Goal: Register for event/course

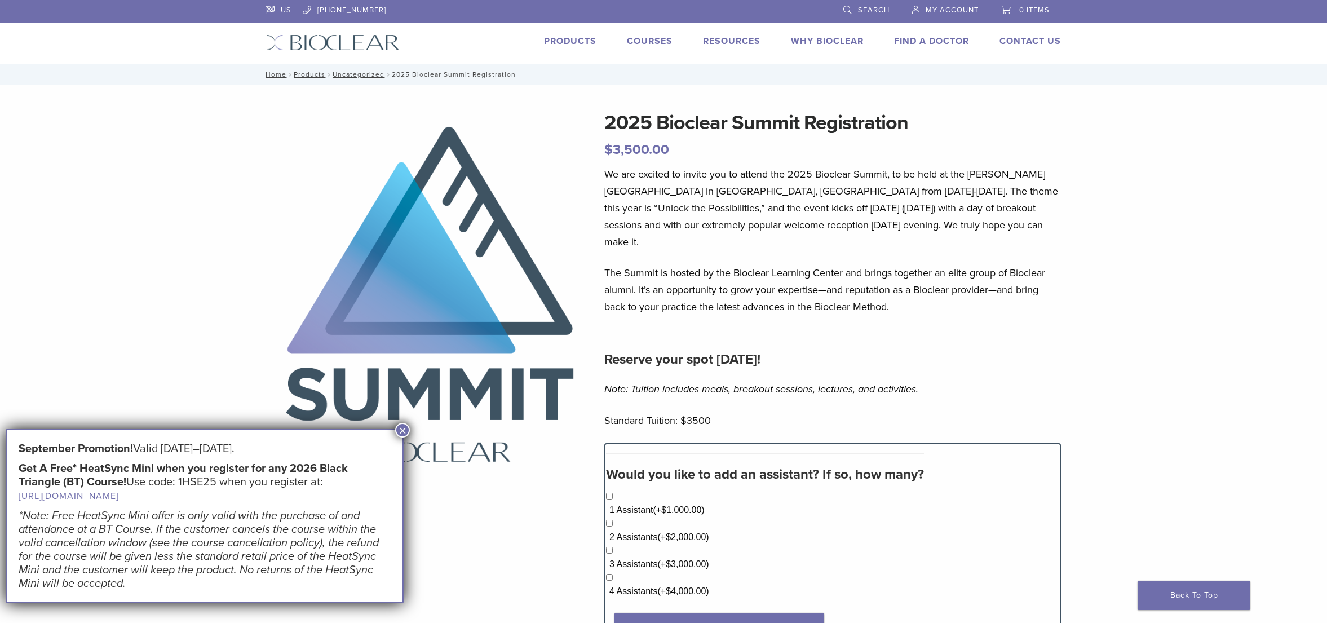
click at [635, 37] on link "Courses" at bounding box center [650, 41] width 46 height 11
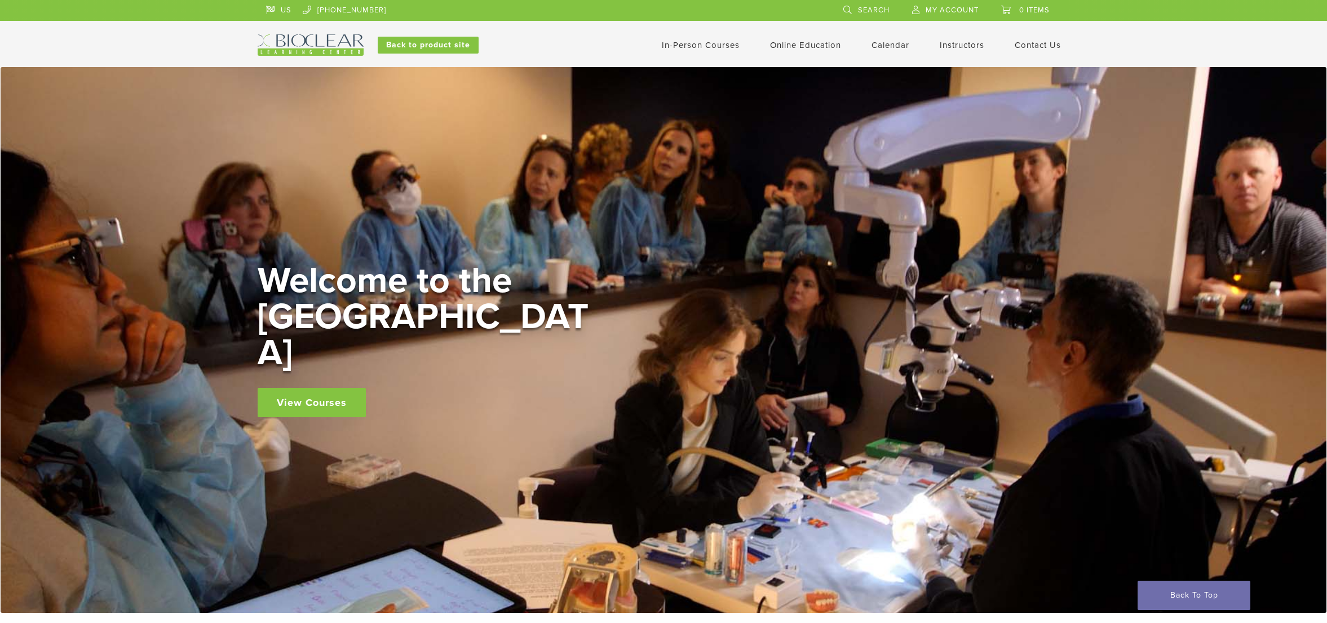
click at [710, 48] on link "In-Person Courses" at bounding box center [701, 45] width 78 height 10
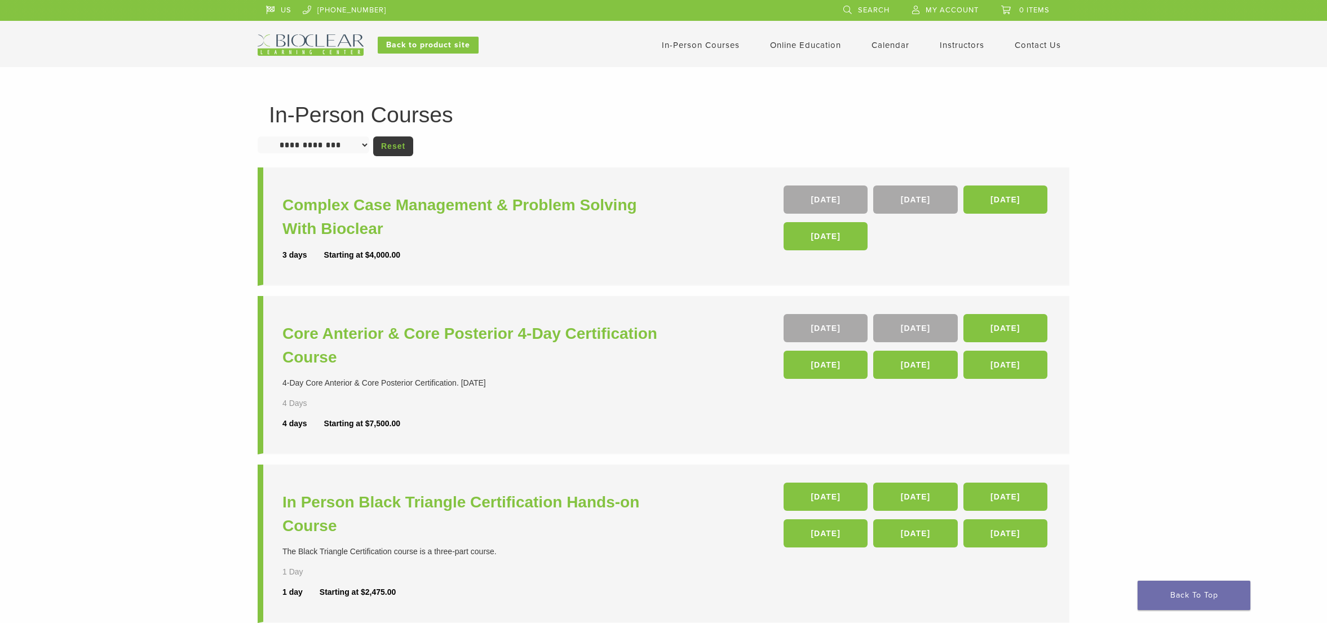
select select "**********"
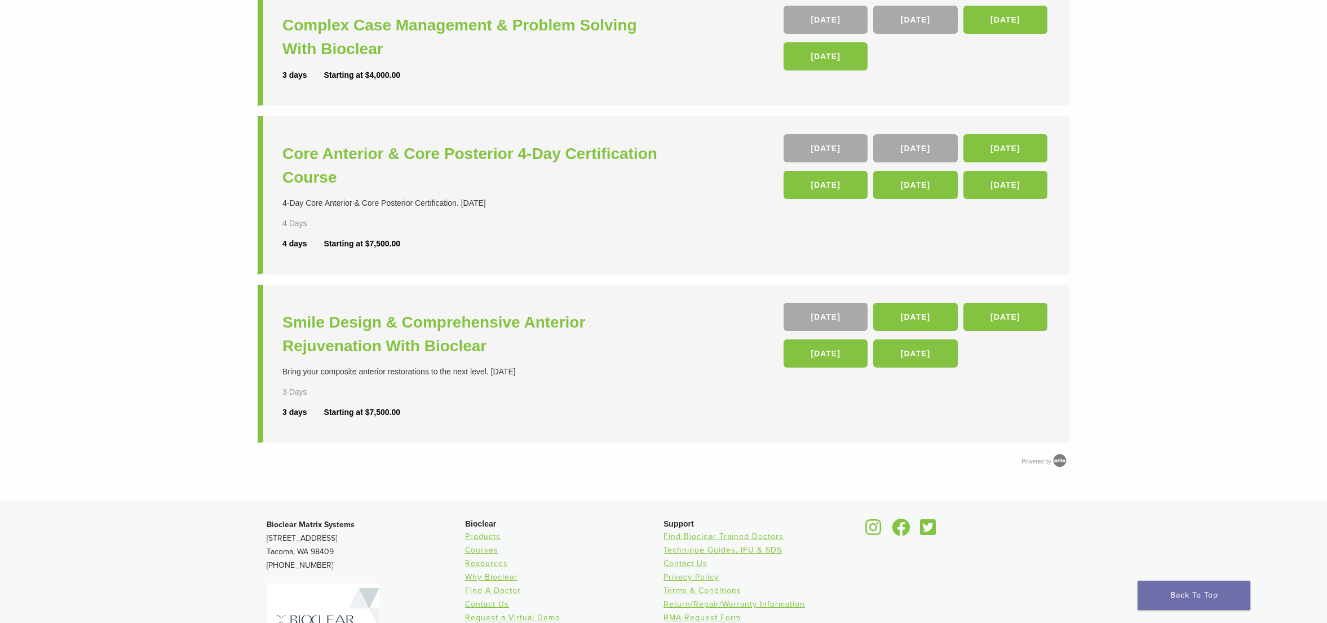
scroll to position [175, 0]
